Goal: Check status: Check status

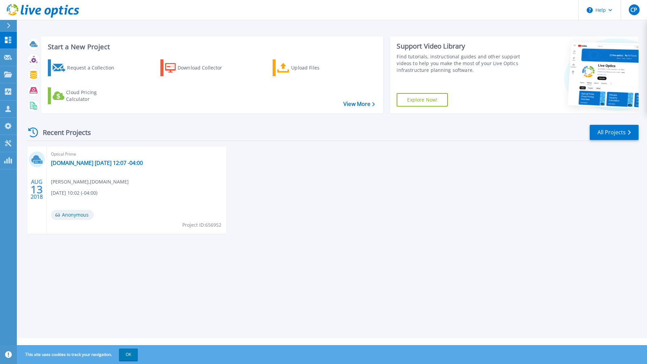
click at [190, 22] on div "Start a New Project Request a Collection Download Collector Upload Files Cloud …" at bounding box center [332, 169] width 630 height 338
click at [11, 26] on div at bounding box center [11, 25] width 11 height 11
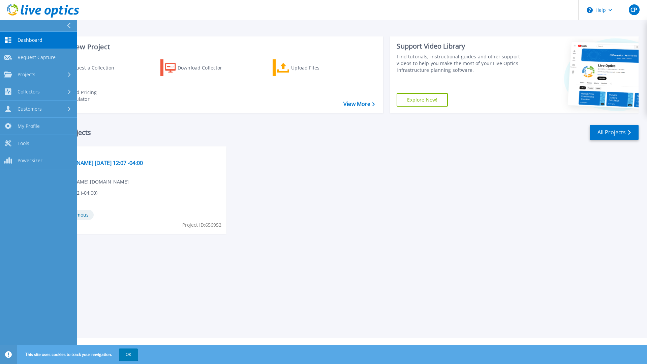
click at [67, 25] on icon at bounding box center [69, 25] width 4 height 5
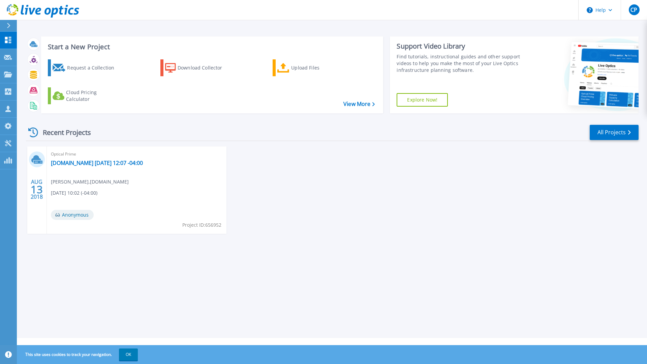
click at [49, 26] on div "Start a New Project Request a Collection Download Collector Upload Files Cloud …" at bounding box center [332, 169] width 630 height 338
click at [168, 134] on div "Recent Projects All Projects" at bounding box center [332, 132] width 612 height 17
click at [136, 161] on link "[DOMAIN_NAME] [DATE] 12:07 -04:00" at bounding box center [97, 162] width 92 height 7
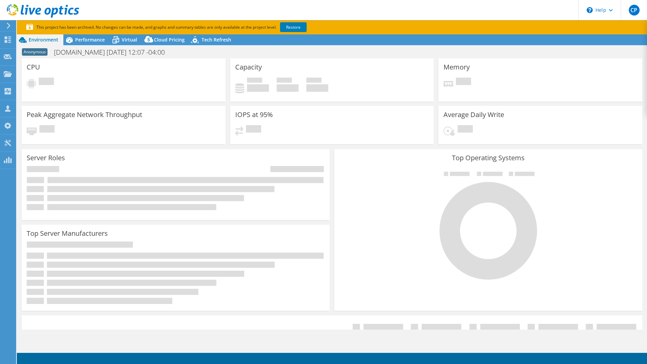
select select "USD"
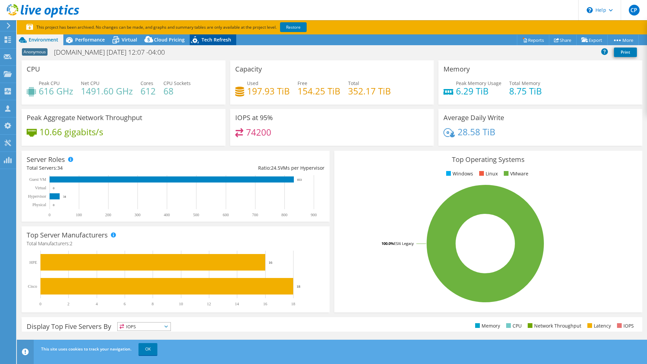
click at [212, 39] on span "Tech Refresh" at bounding box center [216, 39] width 30 height 6
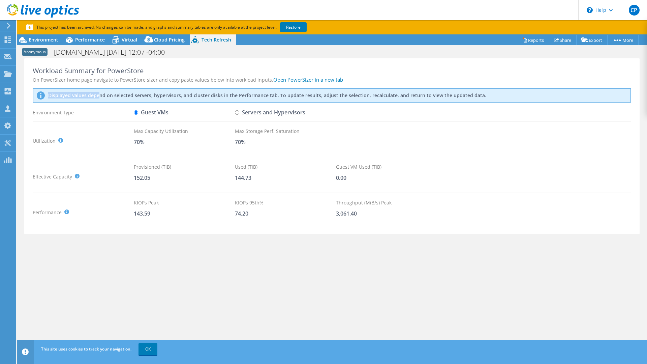
drag, startPoint x: 43, startPoint y: 95, endPoint x: 208, endPoint y: 93, distance: 164.7
click at [192, 93] on div "Displayed values depend on selected servers, hypervisors, and cluster disks in …" at bounding box center [332, 95] width 598 height 14
drag, startPoint x: 208, startPoint y: 93, endPoint x: 170, endPoint y: 125, distance: 48.8
click at [207, 94] on p "Displayed values depend on selected servers, hypervisors, and cluster disks in …" at bounding box center [208, 95] width 320 height 6
click at [591, 42] on link "Export" at bounding box center [591, 40] width 31 height 10
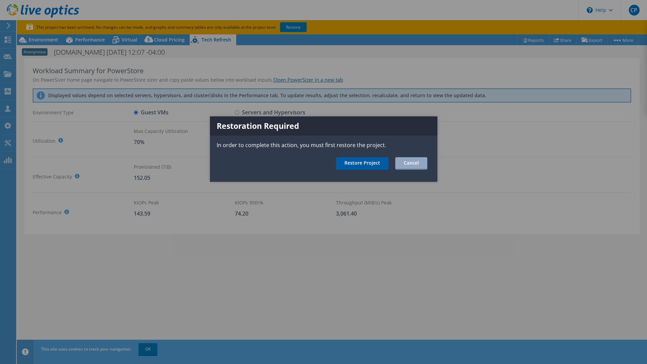
click at [371, 162] on link "Restore Project" at bounding box center [362, 163] width 53 height 12
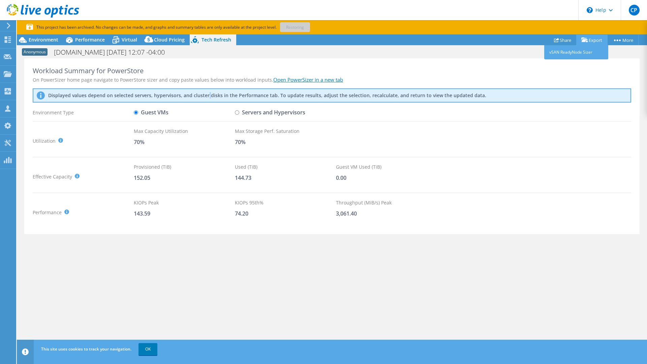
click at [590, 43] on link "Export" at bounding box center [591, 40] width 31 height 10
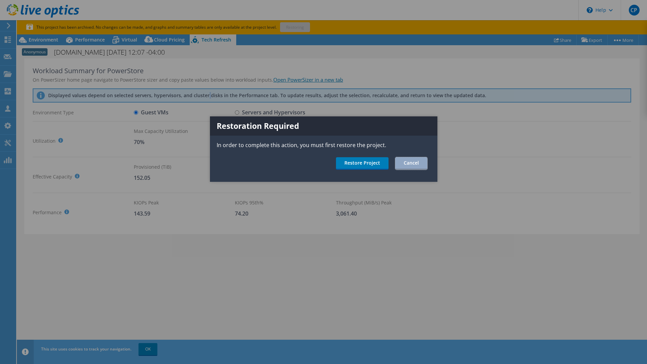
click at [404, 168] on link "Cancel" at bounding box center [411, 163] width 32 height 12
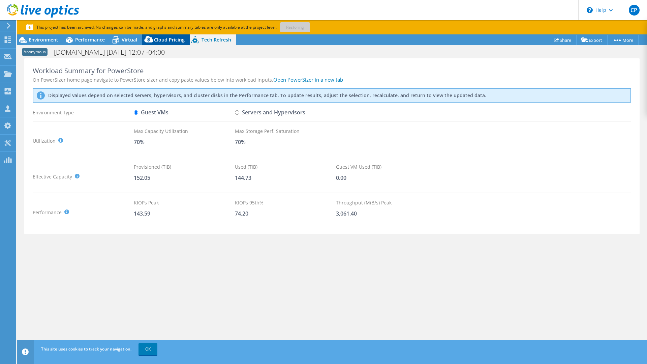
click at [169, 38] on span "Cloud Pricing" at bounding box center [169, 39] width 31 height 6
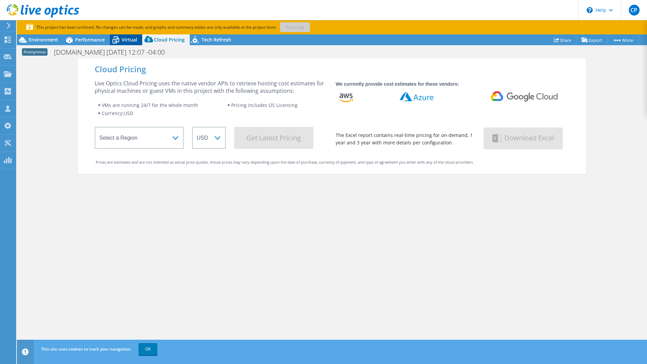
click at [123, 38] on span "Virtual" at bounding box center [129, 39] width 15 height 6
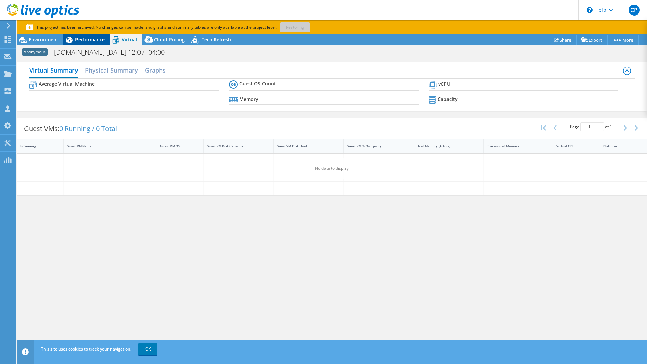
click at [91, 41] on span "Performance" at bounding box center [90, 39] width 30 height 6
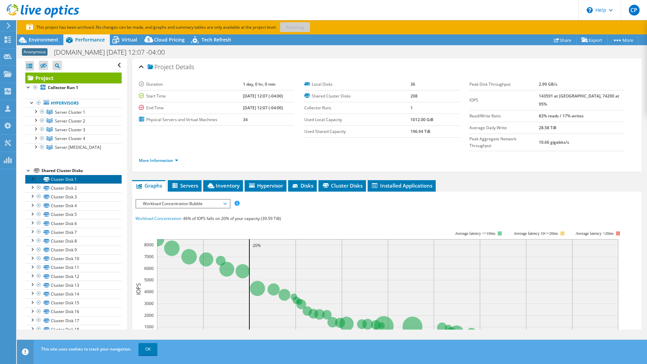
click at [69, 177] on link "Cluster Disk 1" at bounding box center [73, 179] width 96 height 9
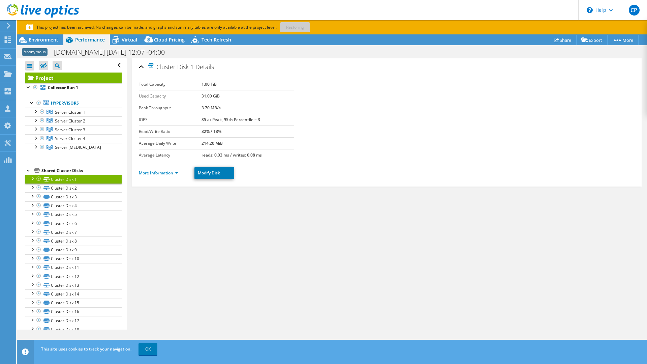
click at [32, 180] on div at bounding box center [32, 178] width 7 height 7
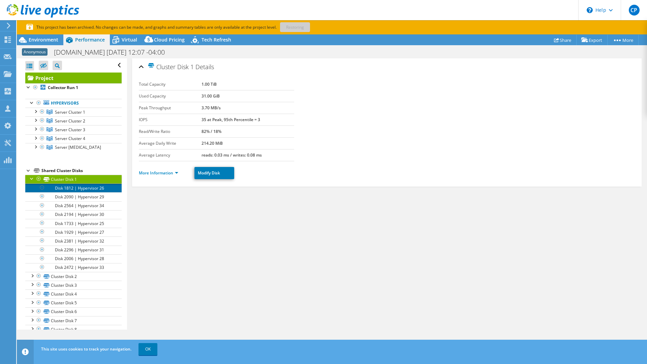
click at [52, 188] on link "Disk 1812 | Hypervisor 26" at bounding box center [73, 187] width 96 height 9
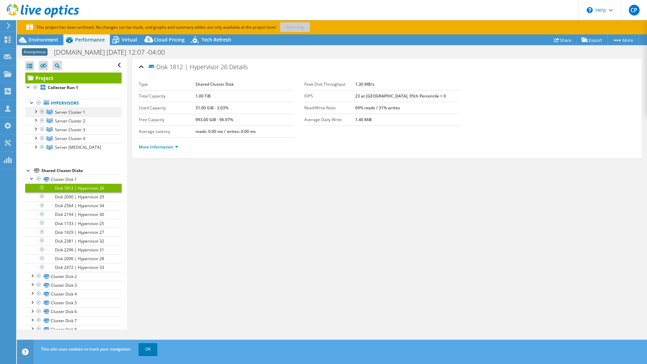
click at [38, 112] on div at bounding box center [35, 110] width 7 height 7
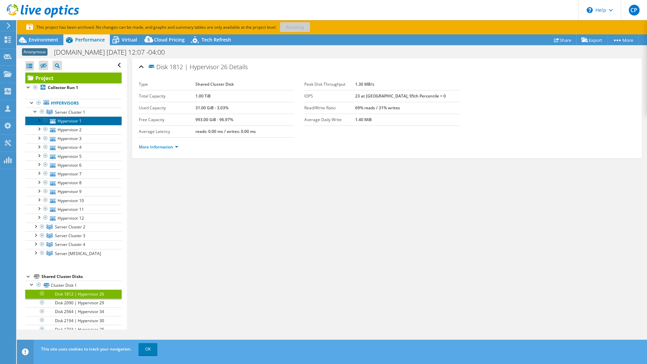
click at [56, 121] on link "Hypervisor 1" at bounding box center [73, 120] width 96 height 9
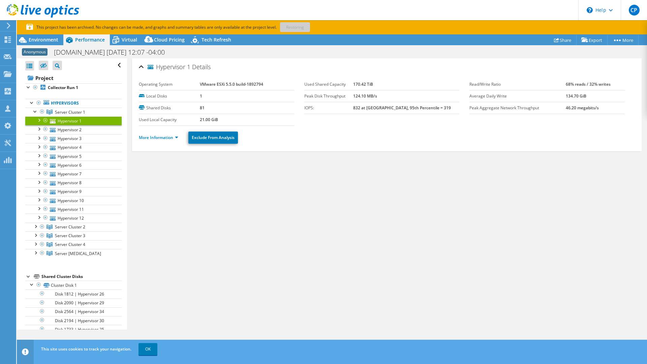
click at [37, 121] on div at bounding box center [38, 119] width 7 height 7
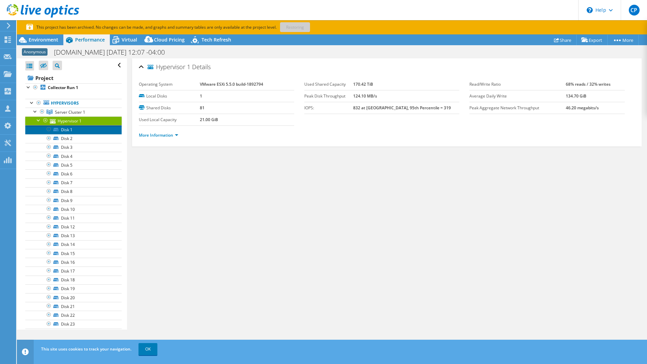
click at [65, 128] on link "Disk 1" at bounding box center [73, 129] width 96 height 9
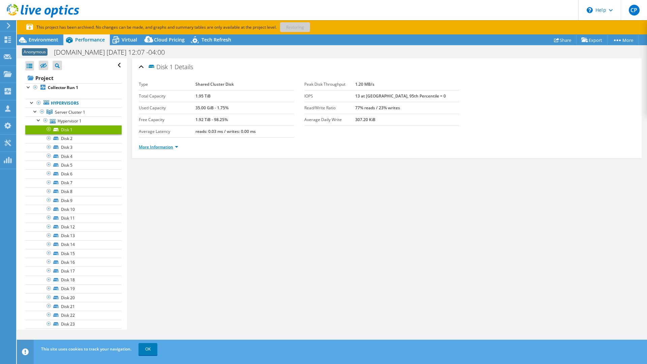
click at [176, 146] on link "More Information" at bounding box center [158, 147] width 39 height 6
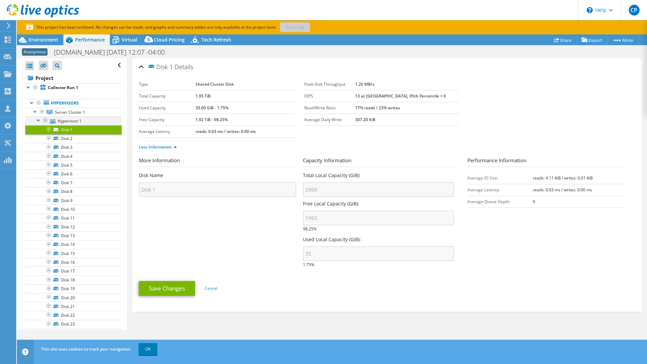
click at [39, 120] on div at bounding box center [38, 119] width 7 height 7
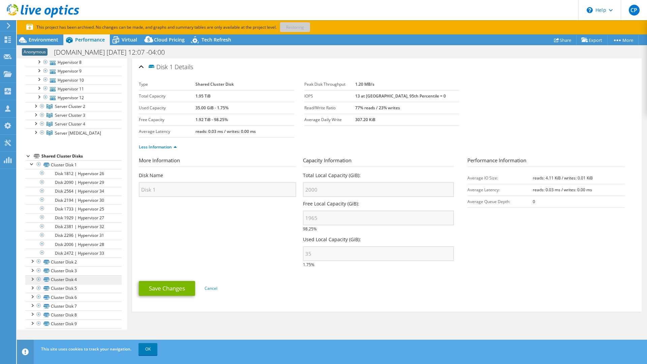
scroll to position [151, 0]
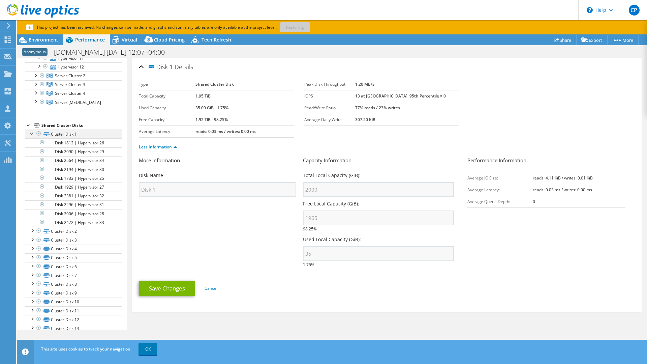
click at [31, 133] on div at bounding box center [32, 132] width 7 height 7
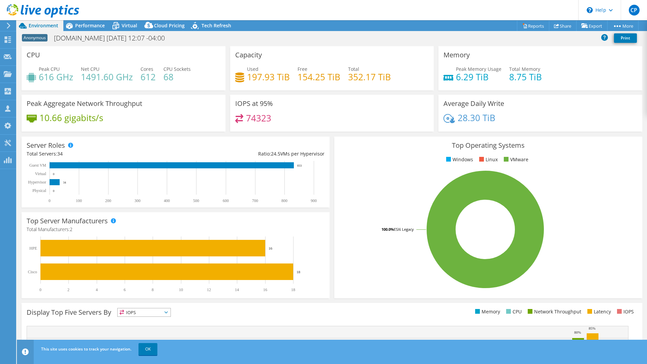
select select "USD"
